Goal: Task Accomplishment & Management: Manage account settings

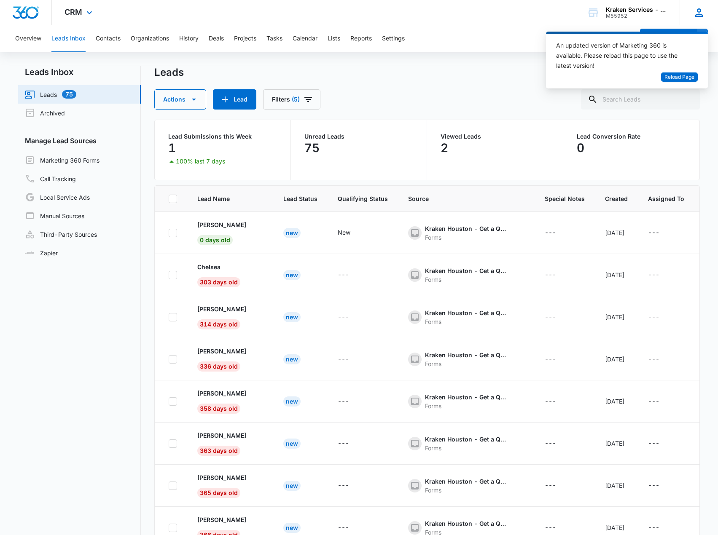
click at [702, 11] on icon at bounding box center [698, 12] width 13 height 13
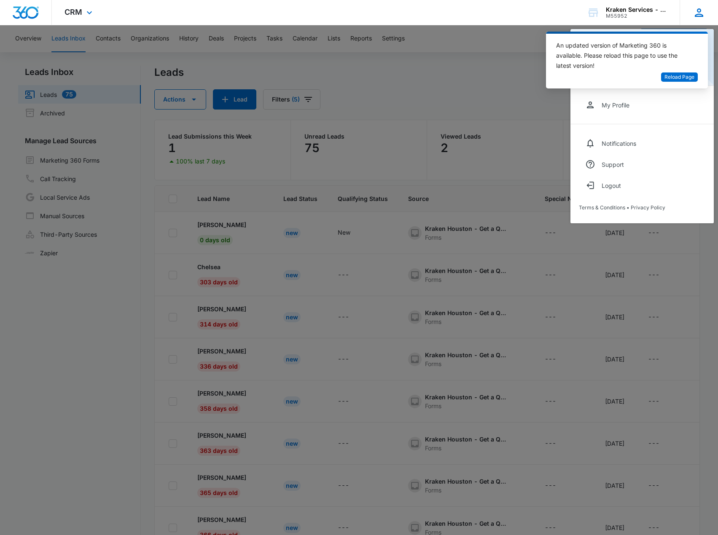
click at [634, 127] on div "My Profile Notifications Support Logout Terms & Conditions • Privacy Policy" at bounding box center [641, 154] width 143 height 137
click at [500, 82] on div at bounding box center [359, 267] width 718 height 535
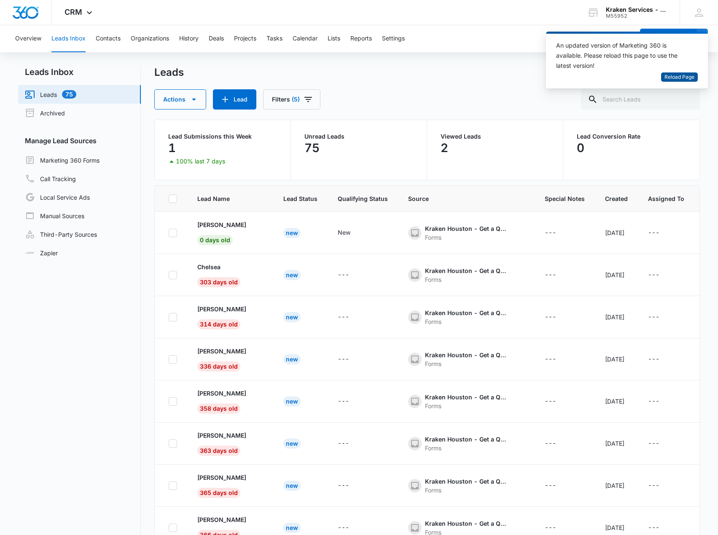
click at [677, 77] on span "Reload Page" at bounding box center [679, 77] width 30 height 8
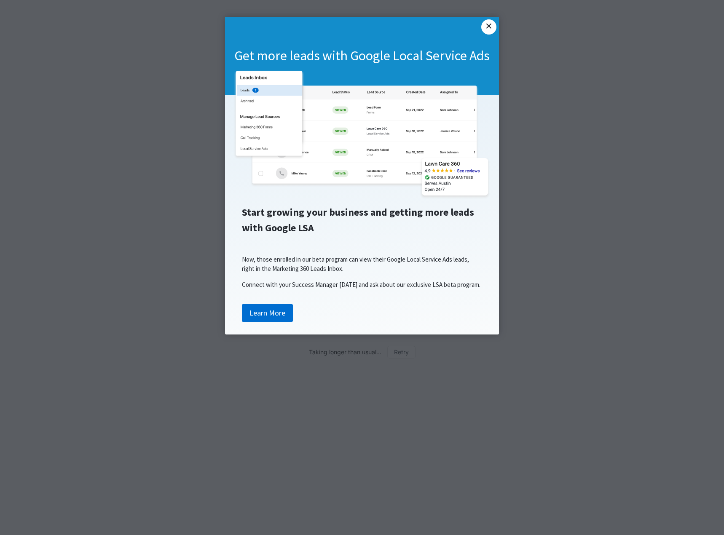
click at [487, 27] on link "×" at bounding box center [488, 26] width 15 height 15
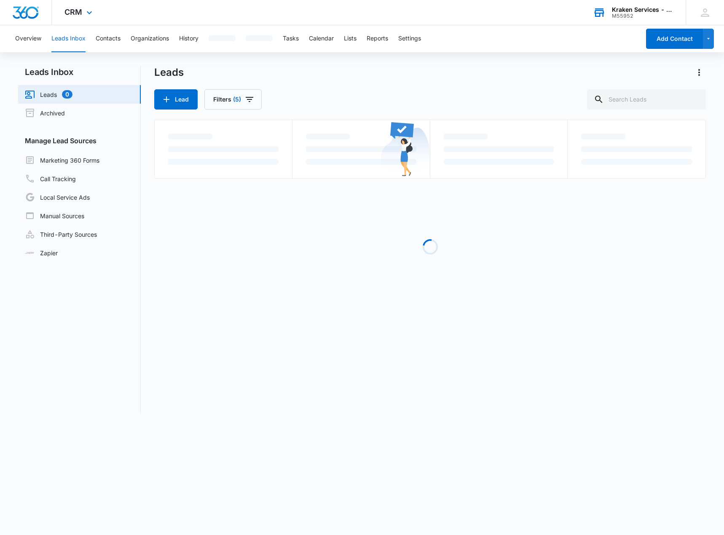
click at [656, 11] on div "Kraken Services - [GEOGRAPHIC_DATA]" at bounding box center [643, 9] width 62 height 7
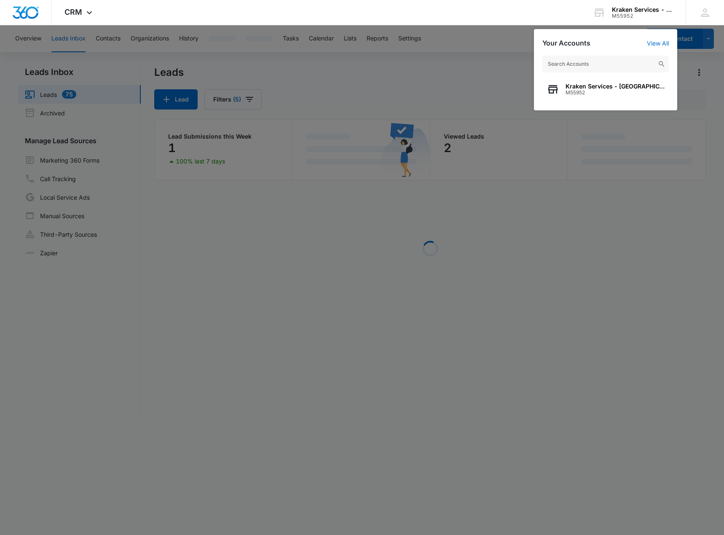
click at [384, 71] on div at bounding box center [362, 267] width 724 height 535
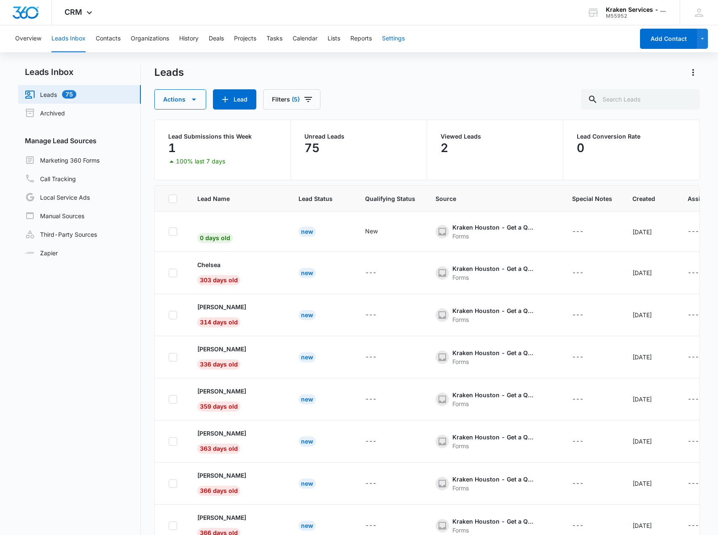
click at [394, 39] on button "Settings" at bounding box center [393, 38] width 23 height 27
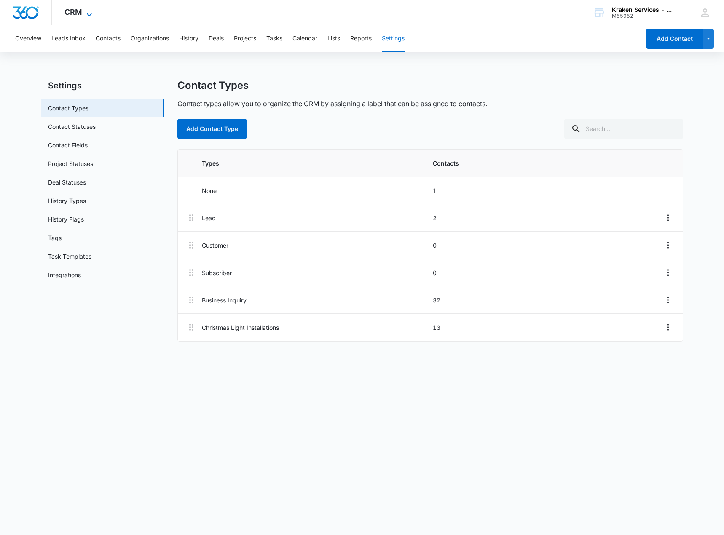
click at [80, 11] on span "CRM" at bounding box center [73, 12] width 18 height 9
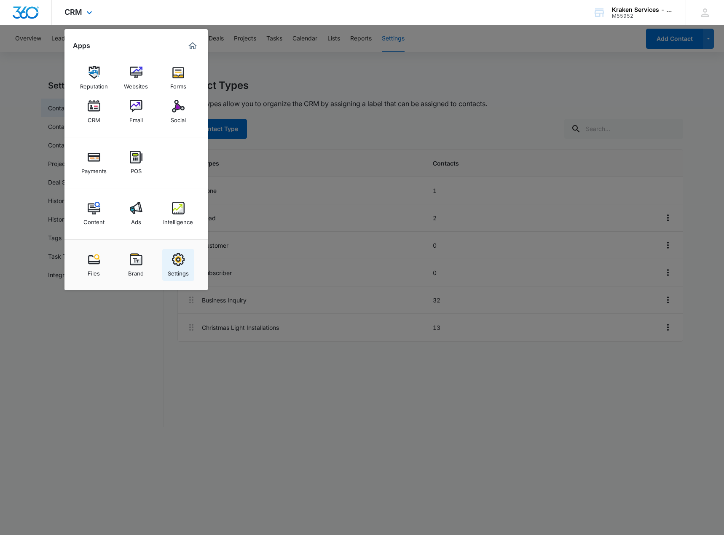
click at [179, 263] on img at bounding box center [178, 259] width 13 height 13
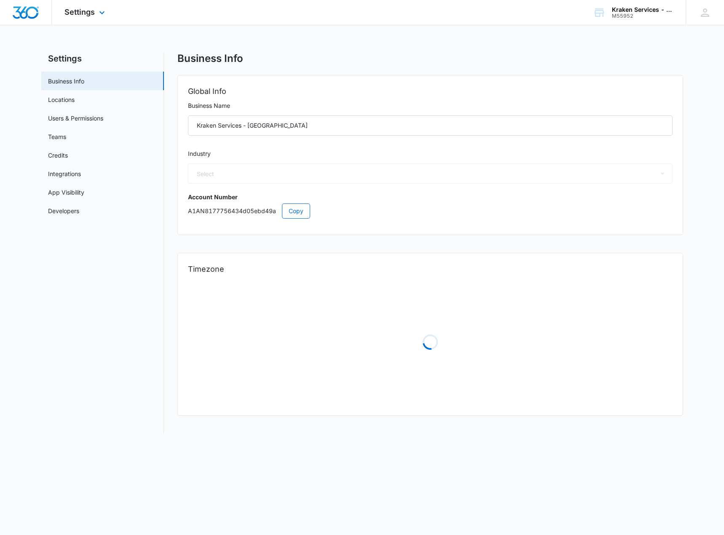
select select "52"
select select "US"
select select "America/Los_Angeles"
click at [68, 157] on link "Credits" at bounding box center [58, 155] width 20 height 9
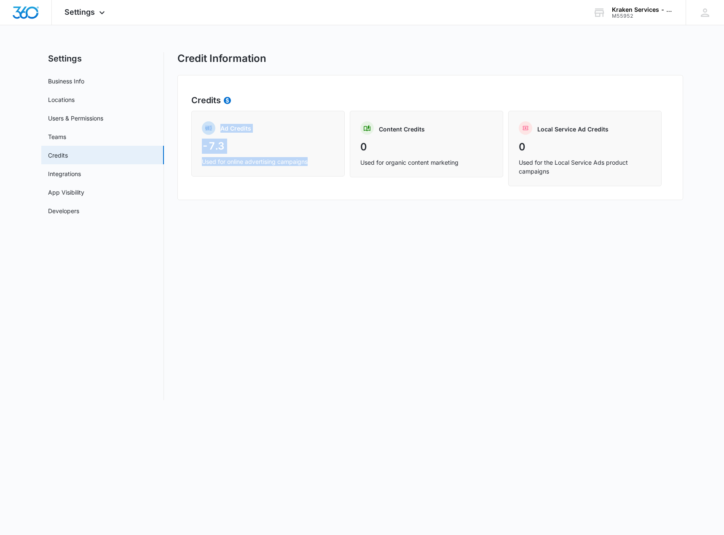
drag, startPoint x: 217, startPoint y: 128, endPoint x: 323, endPoint y: 166, distance: 112.6
click at [323, 166] on div "Ad Credits -7.3 Used for online advertising campaigns" at bounding box center [267, 144] width 153 height 66
click at [75, 118] on link "Users & Permissions" at bounding box center [75, 118] width 55 height 9
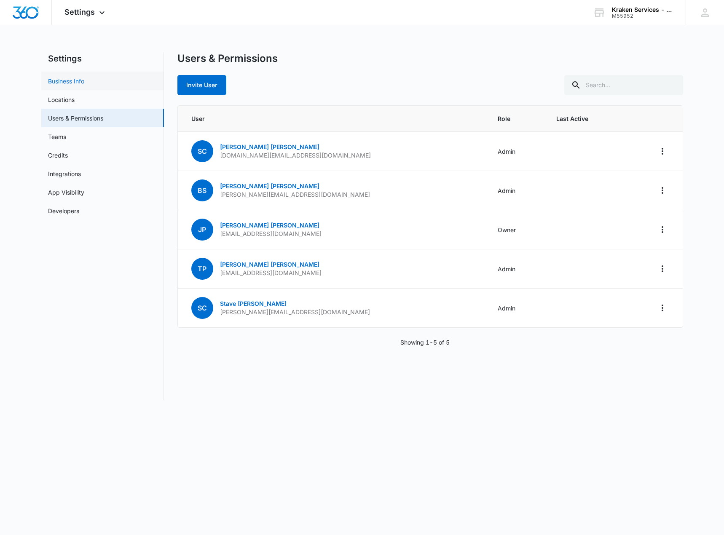
click at [64, 83] on link "Business Info" at bounding box center [66, 81] width 36 height 9
select select "52"
select select "US"
select select "America/Los_Angeles"
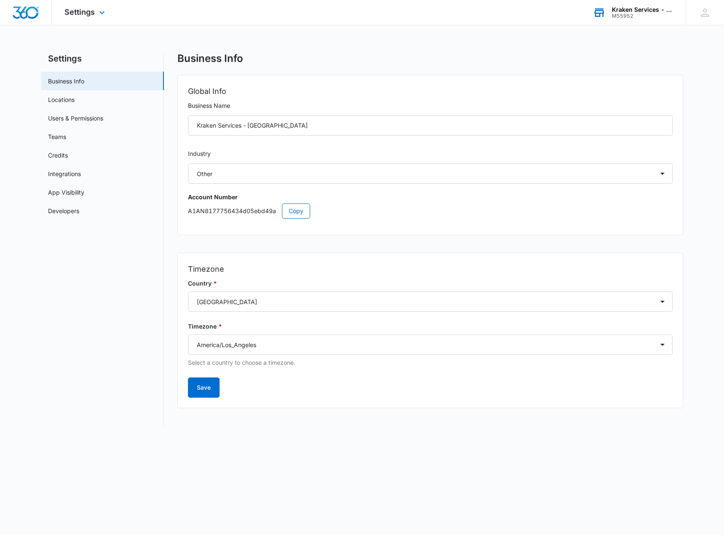
click at [632, 14] on div "M55952" at bounding box center [643, 16] width 62 height 6
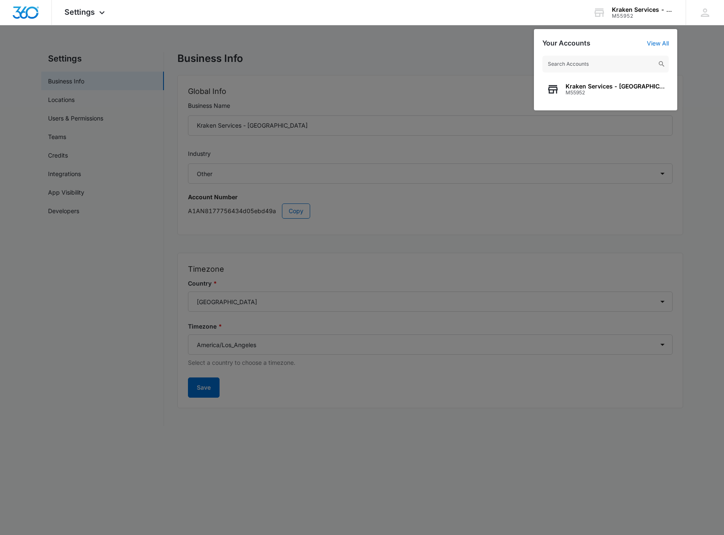
click at [436, 46] on div at bounding box center [362, 267] width 724 height 535
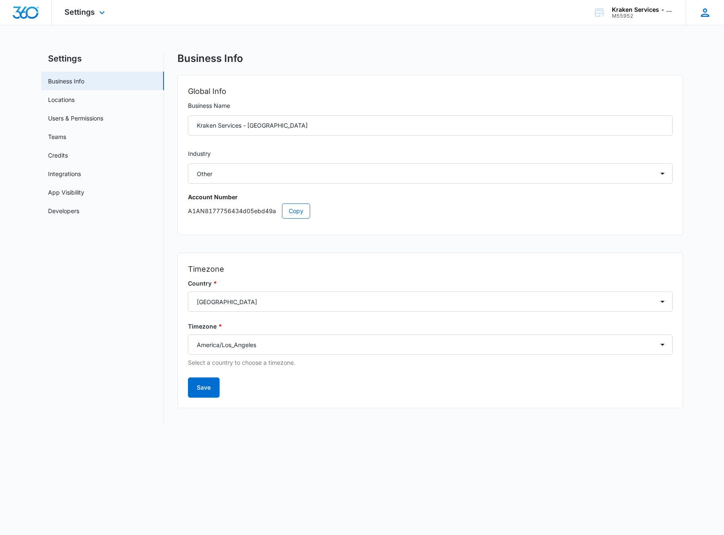
click at [706, 18] on icon at bounding box center [705, 12] width 13 height 13
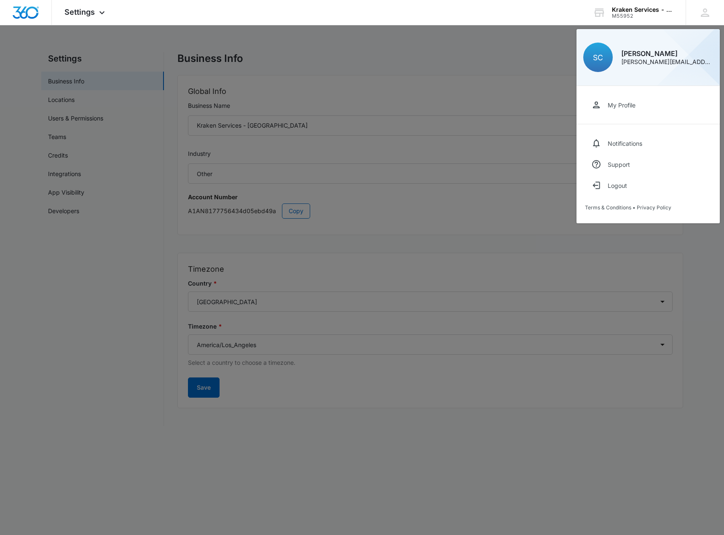
click at [520, 51] on div at bounding box center [362, 267] width 724 height 535
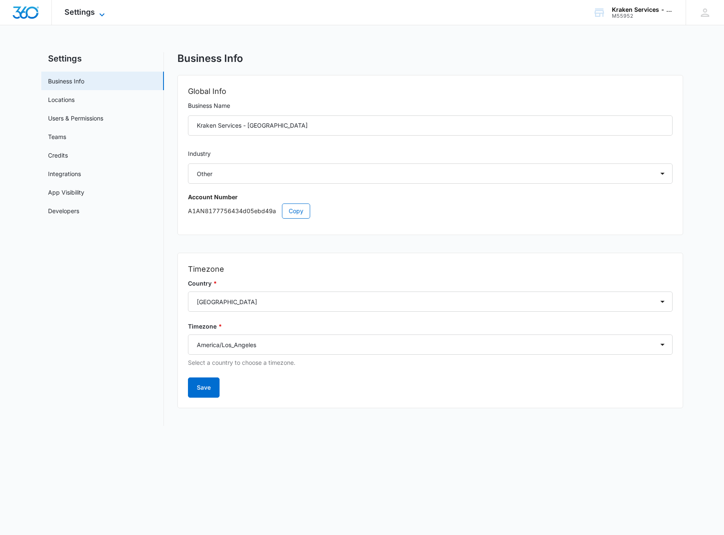
click at [84, 11] on span "Settings" at bounding box center [79, 12] width 30 height 9
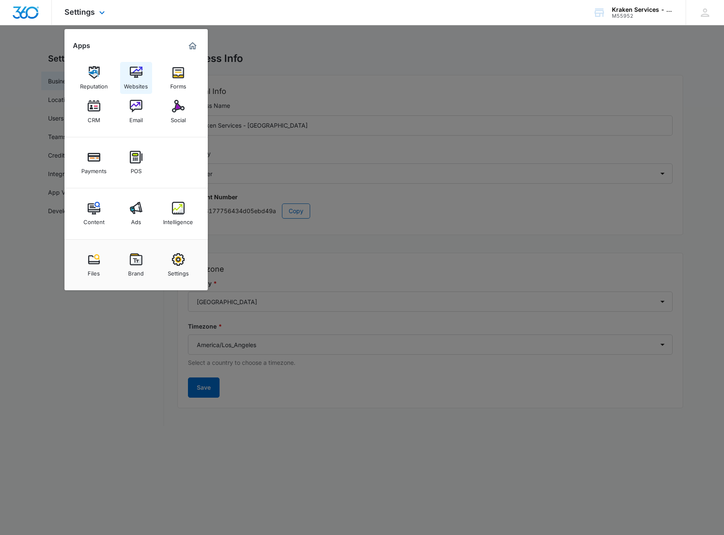
click at [136, 72] on img at bounding box center [136, 72] width 13 height 13
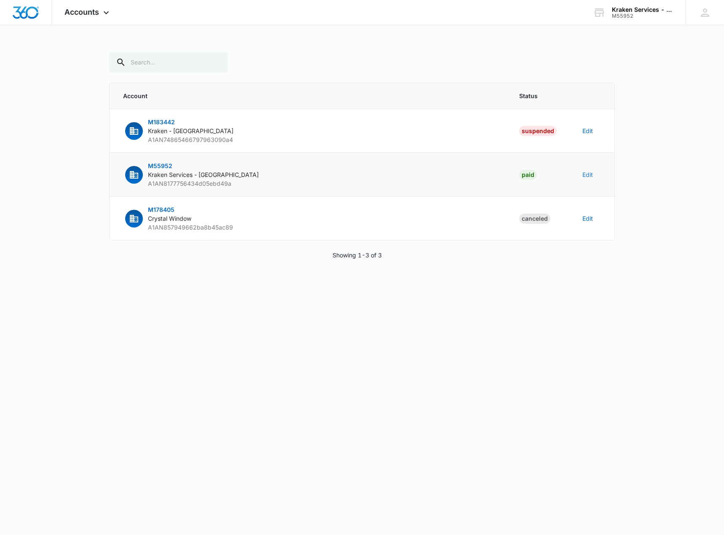
click at [587, 174] on button "Edit" at bounding box center [587, 174] width 11 height 9
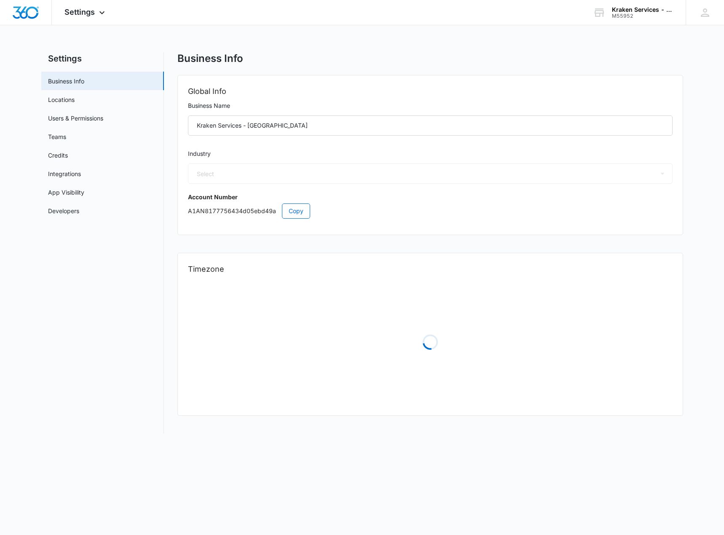
select select "52"
select select "US"
select select "America/Los_Angeles"
click at [66, 100] on link "Locations" at bounding box center [61, 99] width 27 height 9
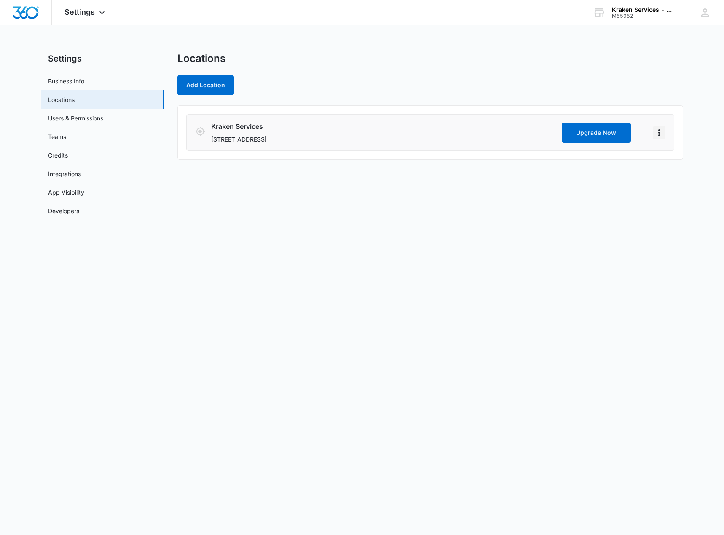
click at [660, 131] on icon "Actions" at bounding box center [659, 133] width 10 height 10
click at [670, 155] on link "Edit" at bounding box center [668, 156] width 11 height 7
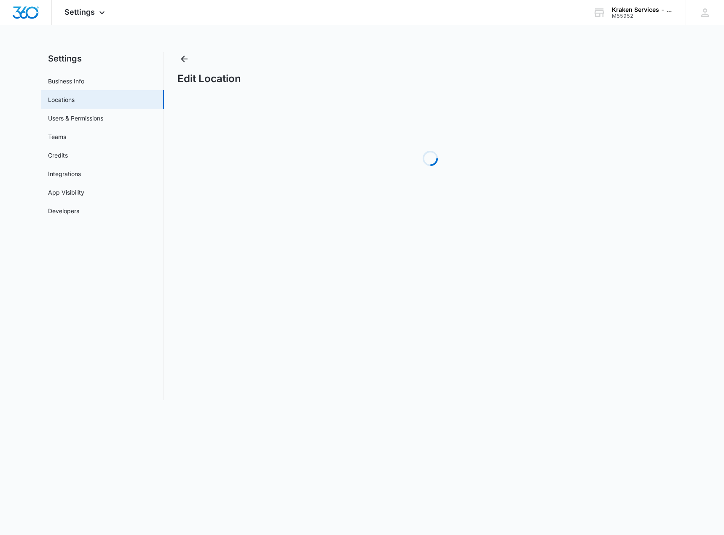
select select "[US_STATE]"
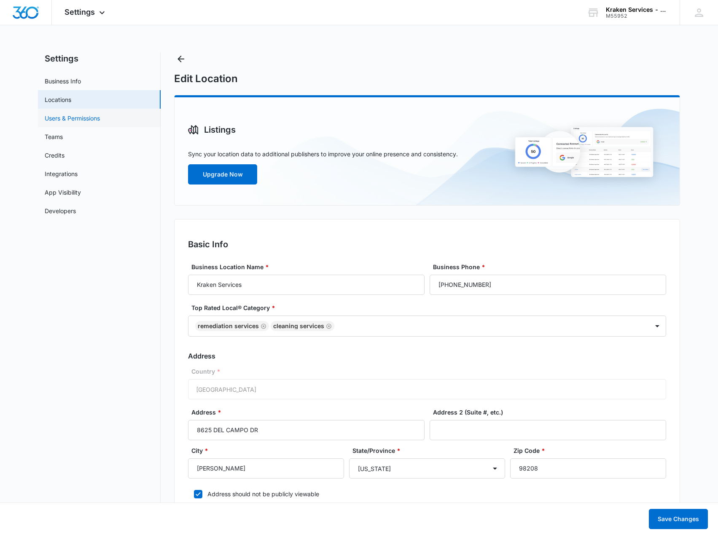
click at [71, 119] on link "Users & Permissions" at bounding box center [72, 118] width 55 height 9
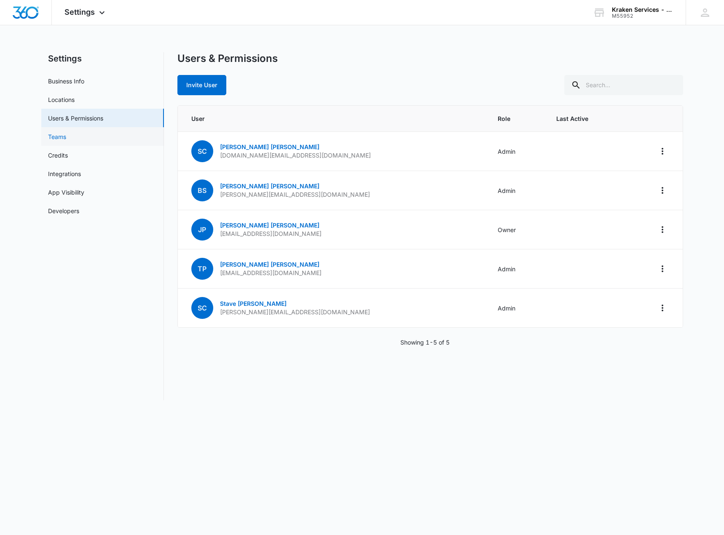
click at [61, 137] on link "Teams" at bounding box center [57, 136] width 18 height 9
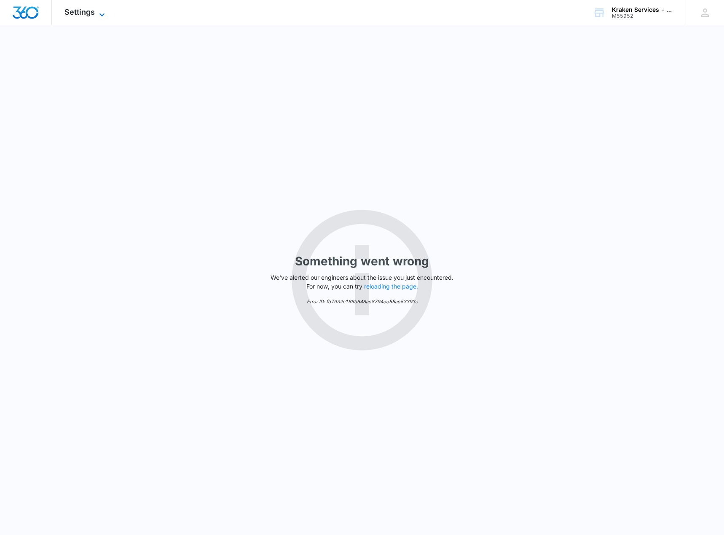
click at [101, 13] on icon at bounding box center [102, 15] width 10 height 10
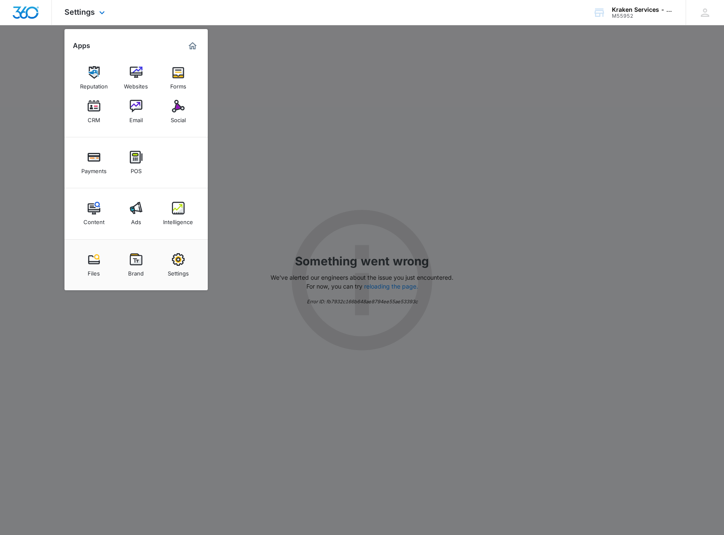
click at [16, 11] on img "Dashboard" at bounding box center [25, 12] width 27 height 13
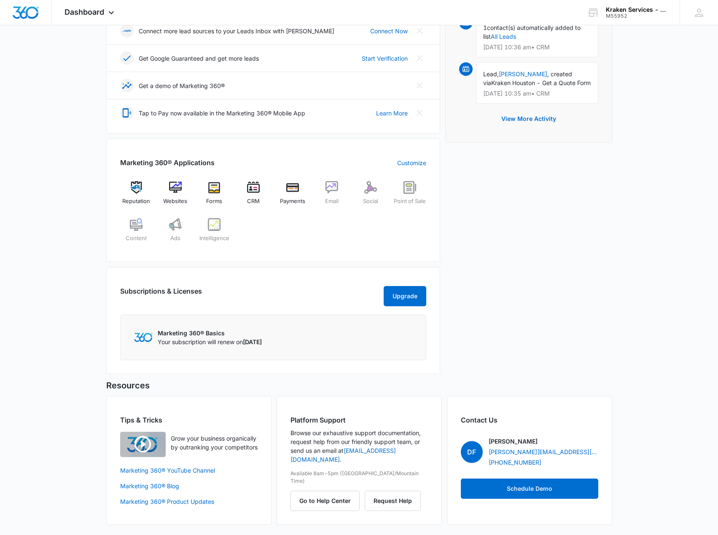
scroll to position [250, 0]
click at [398, 301] on button "Upgrade" at bounding box center [404, 296] width 43 height 20
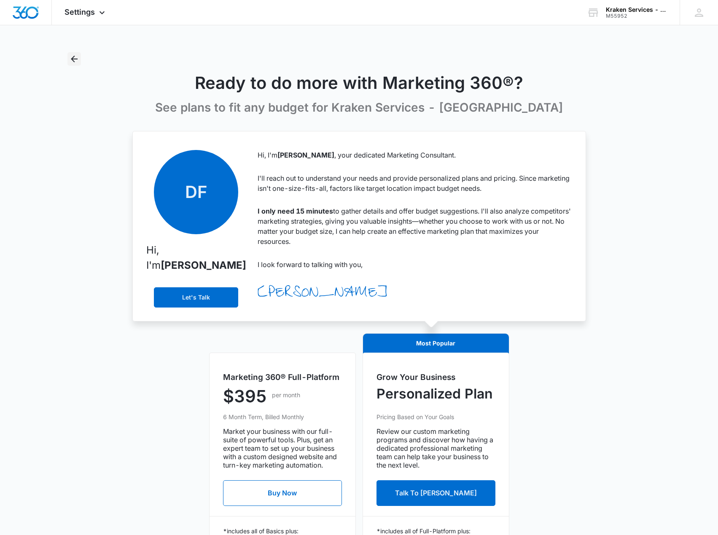
click at [72, 62] on icon "Back" at bounding box center [74, 59] width 10 height 10
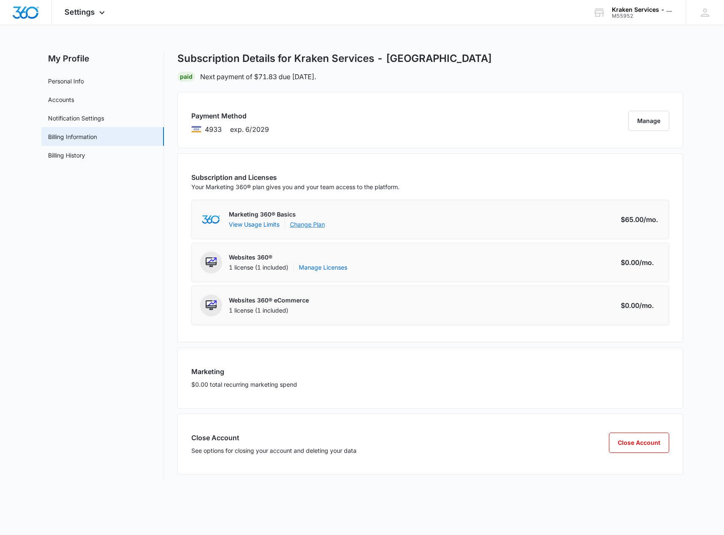
click at [297, 228] on link "Change Plan" at bounding box center [307, 224] width 35 height 9
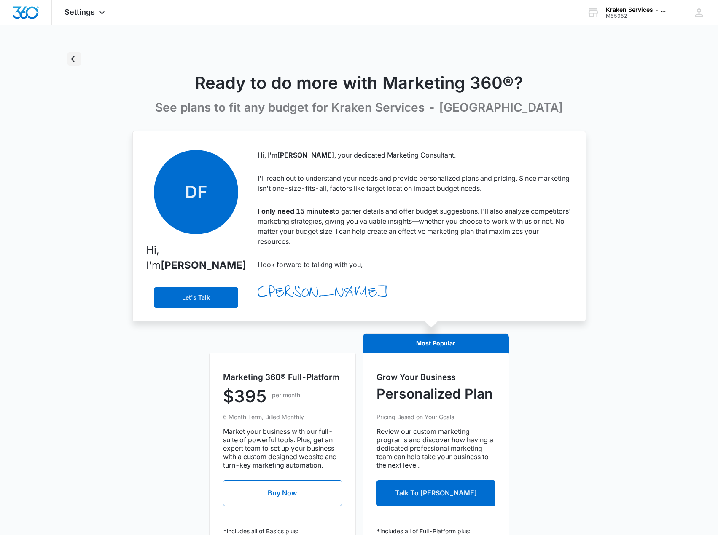
click at [75, 58] on icon "Back" at bounding box center [74, 59] width 10 height 10
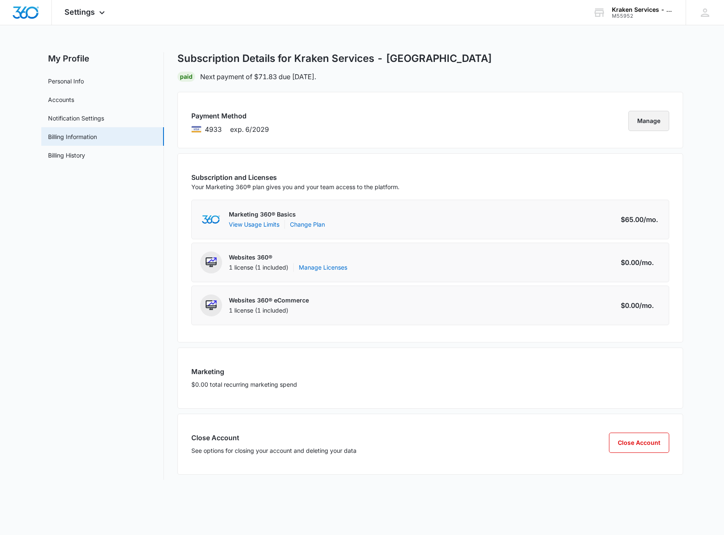
click at [644, 117] on button "Manage" at bounding box center [648, 121] width 41 height 20
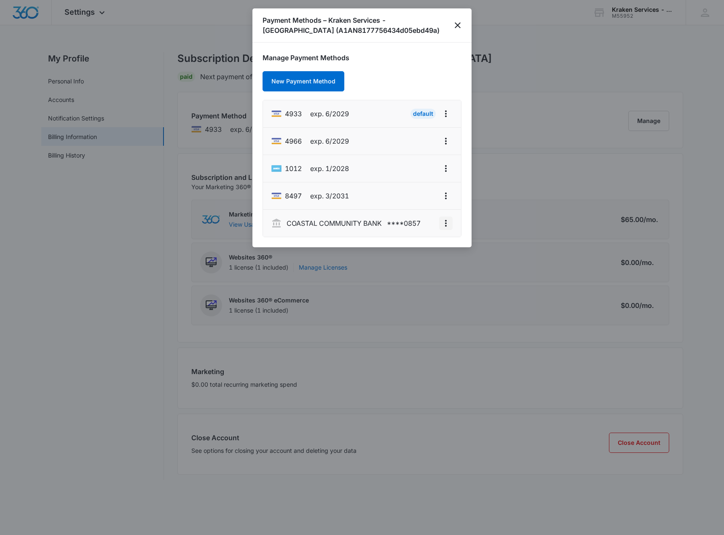
click at [443, 223] on icon "actions.viewMore" at bounding box center [446, 223] width 10 height 10
click at [446, 115] on icon "actions.viewMore" at bounding box center [446, 113] width 2 height 7
click at [429, 137] on div "Edit Card" at bounding box center [419, 137] width 26 height 6
select select "6"
select select "2029"
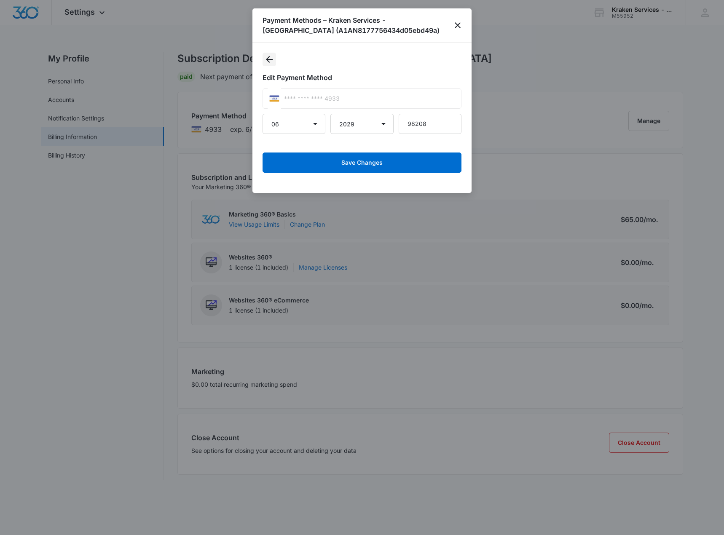
click at [264, 57] on button "Back" at bounding box center [269, 59] width 13 height 13
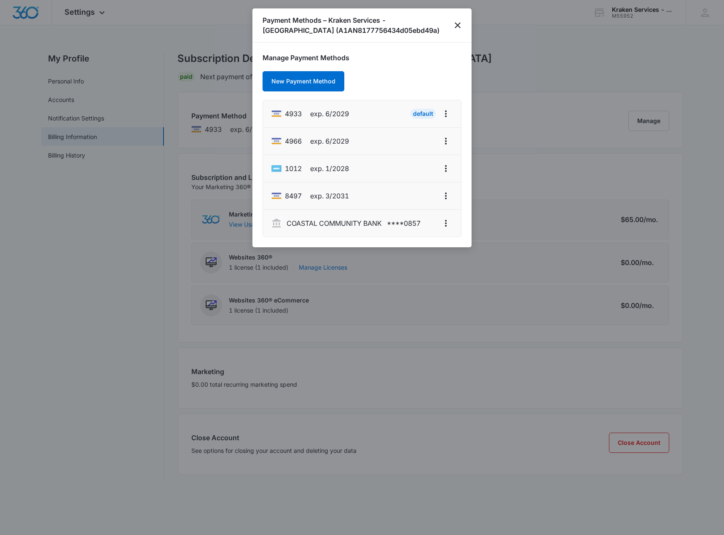
click at [371, 110] on li "4933 exp. 6/2029 Default" at bounding box center [362, 113] width 198 height 27
click at [447, 115] on icon "actions.viewMore" at bounding box center [446, 114] width 10 height 10
click at [421, 138] on div "Edit Card" at bounding box center [419, 137] width 26 height 6
select select "6"
select select "2029"
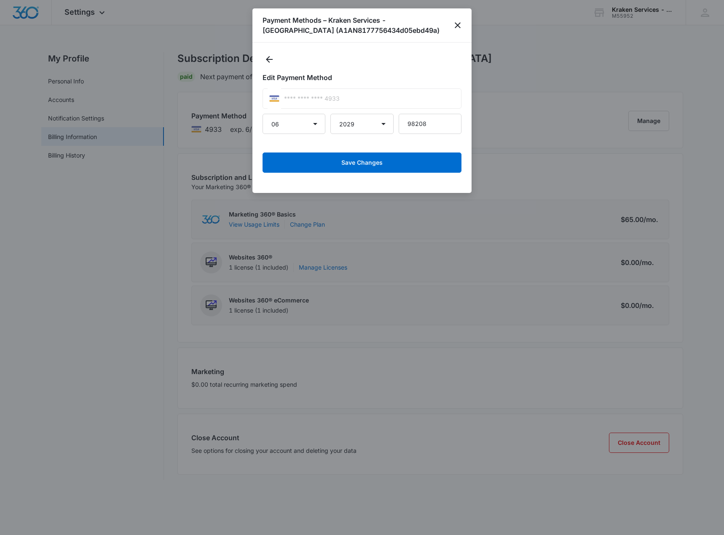
click at [279, 105] on div at bounding box center [274, 98] width 13 height 20
click at [271, 60] on icon "Back" at bounding box center [269, 59] width 7 height 7
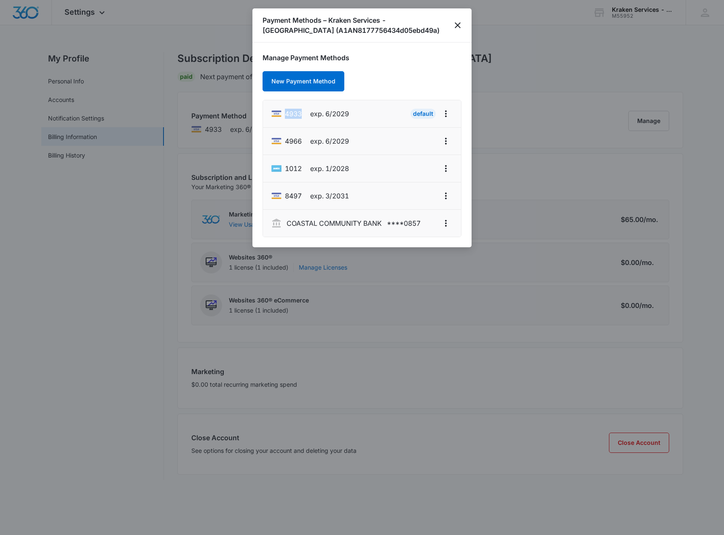
drag, startPoint x: 285, startPoint y: 113, endPoint x: 302, endPoint y: 113, distance: 17.3
click at [302, 113] on span "4933" at bounding box center [293, 114] width 17 height 10
copy span "4933"
click at [423, 113] on div "Default" at bounding box center [422, 114] width 25 height 10
click at [445, 222] on icon "actions.viewMore" at bounding box center [446, 223] width 10 height 10
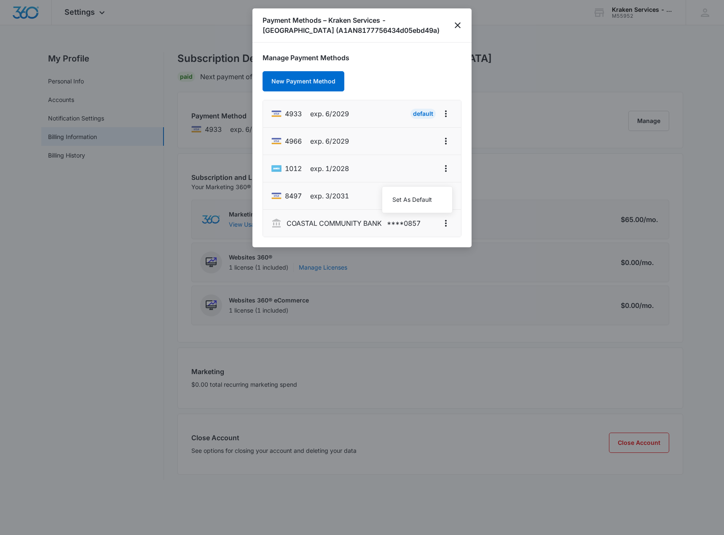
click at [384, 70] on div "Manage Payment Methods New Payment Method 4933 exp. 6/2029 Default 4966 exp. 6/…" at bounding box center [362, 145] width 199 height 185
click at [457, 27] on icon "close" at bounding box center [458, 25] width 10 height 10
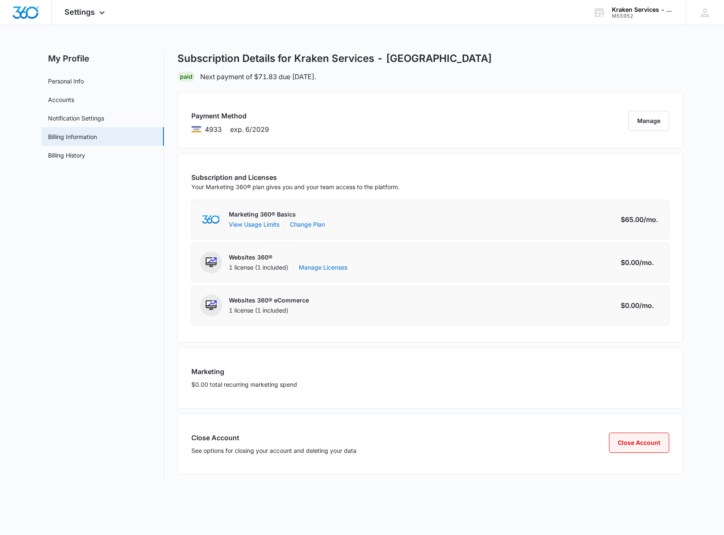
click at [635, 445] on button "Close Account" at bounding box center [639, 443] width 60 height 20
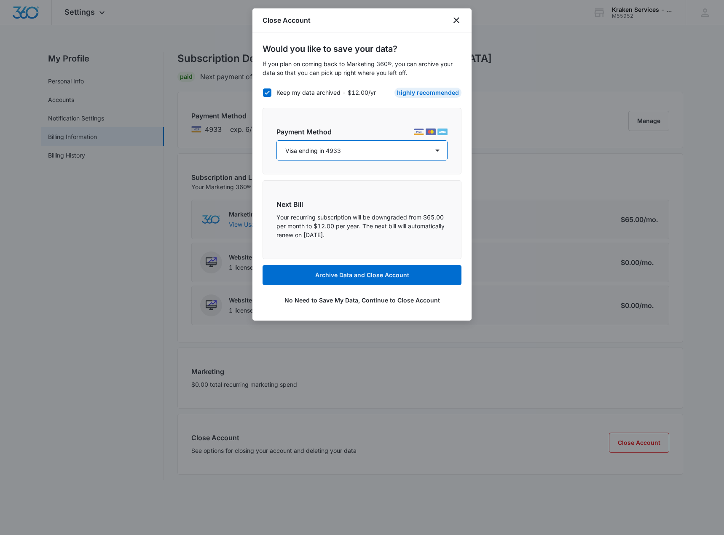
click at [360, 153] on select "Visa ending in 4933 Visa ending in 4966 Amex ending in 1012 Visa ending in 8497…" at bounding box center [361, 150] width 171 height 20
click at [336, 114] on div "Payment Method Visa ending in 4933 Visa ending in 4966 Amex ending in 1012 Visa…" at bounding box center [362, 141] width 199 height 67
click at [268, 93] on icon at bounding box center [267, 93] width 5 height 4
click at [263, 93] on input "Keep my data archived - $12.00/yr" at bounding box center [263, 92] width 0 height 0
checkbox input "false"
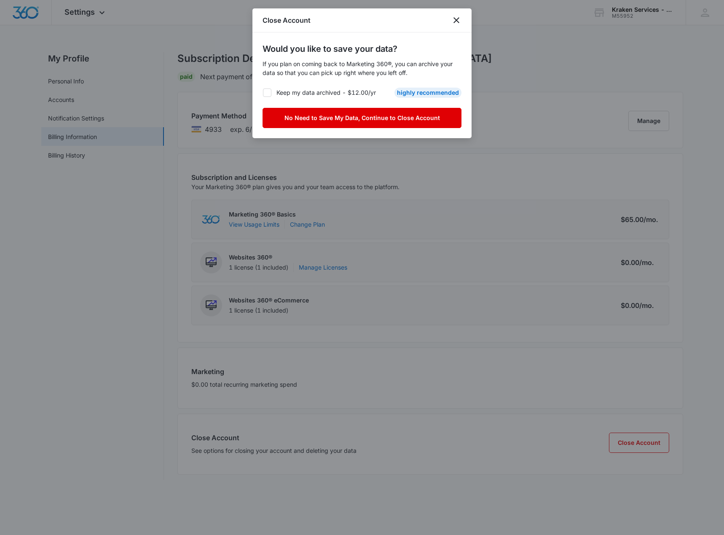
click at [345, 118] on button "No Need to Save My Data, Continue to Close Account" at bounding box center [362, 118] width 199 height 20
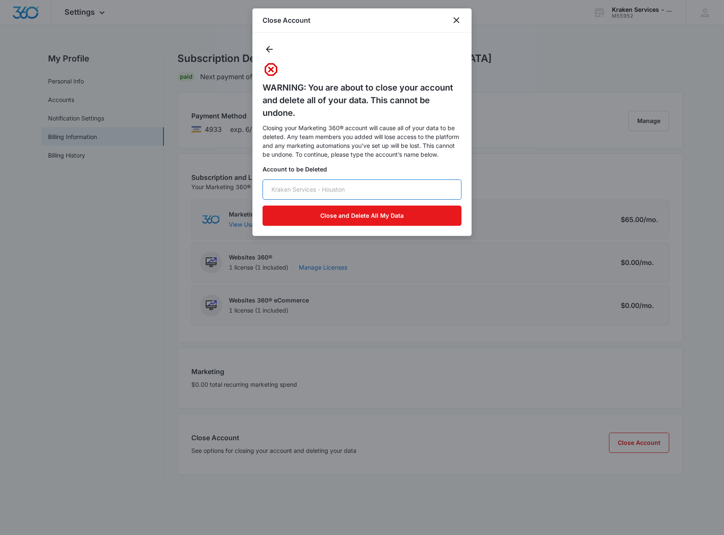
click at [361, 187] on input "text" at bounding box center [362, 189] width 199 height 20
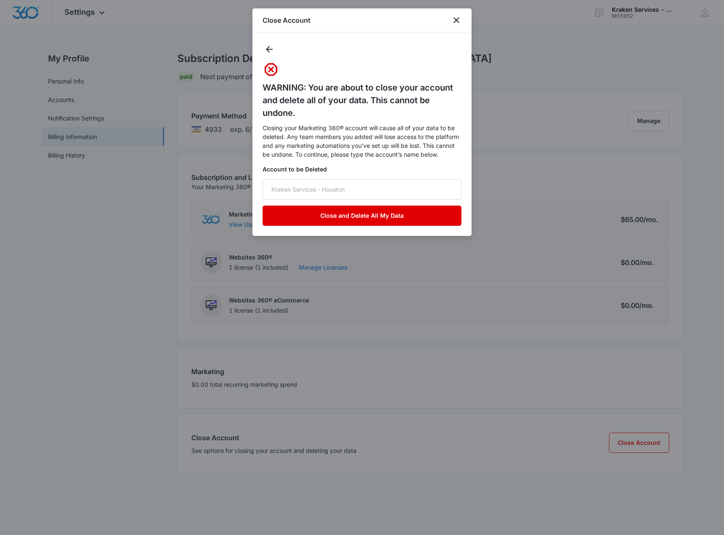
click at [367, 218] on button "Close and Delete All My Data" at bounding box center [362, 216] width 199 height 20
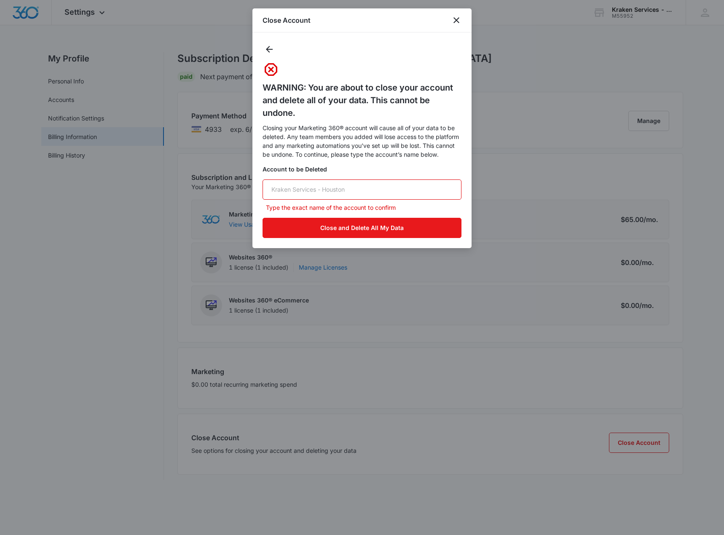
click at [301, 189] on input "text" at bounding box center [362, 189] width 199 height 20
type input "K"
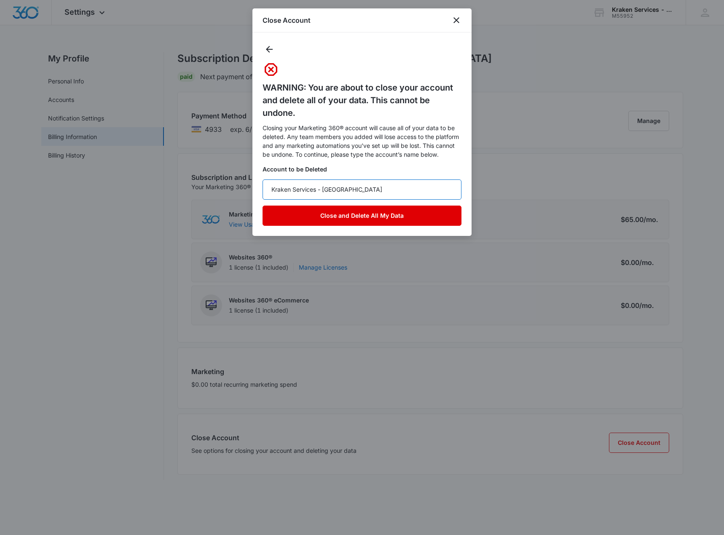
type input "Kraken Services - [GEOGRAPHIC_DATA]"
click at [370, 219] on button "Close and Delete All My Data" at bounding box center [362, 216] width 199 height 20
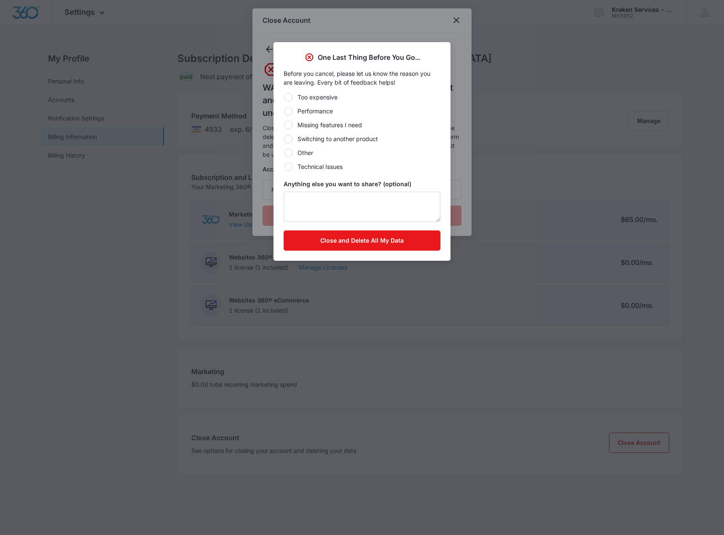
click at [302, 154] on div "Other" at bounding box center [305, 152] width 16 height 9
click at [284, 153] on input "Other" at bounding box center [284, 153] width 0 height 0
radio input "true"
click at [354, 252] on div "Before you cancel, please let us know the reason you are leaving. Every bit of …" at bounding box center [361, 161] width 177 height 198
click at [354, 243] on button "Close and Delete All My Data" at bounding box center [362, 240] width 157 height 20
